Goal: Transaction & Acquisition: Subscribe to service/newsletter

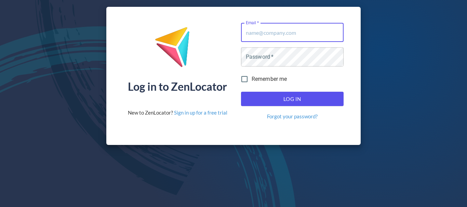
click at [312, 35] on input "Email   *" at bounding box center [292, 32] width 102 height 19
type input "[EMAIL_ADDRESS][DOMAIN_NAME]"
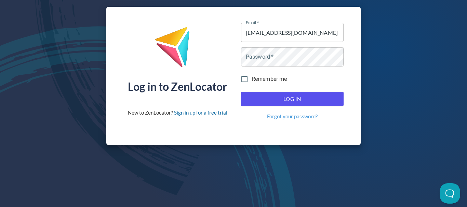
click at [213, 115] on link "Sign in up for a free trial" at bounding box center [200, 113] width 53 height 6
